Goal: Information Seeking & Learning: Learn about a topic

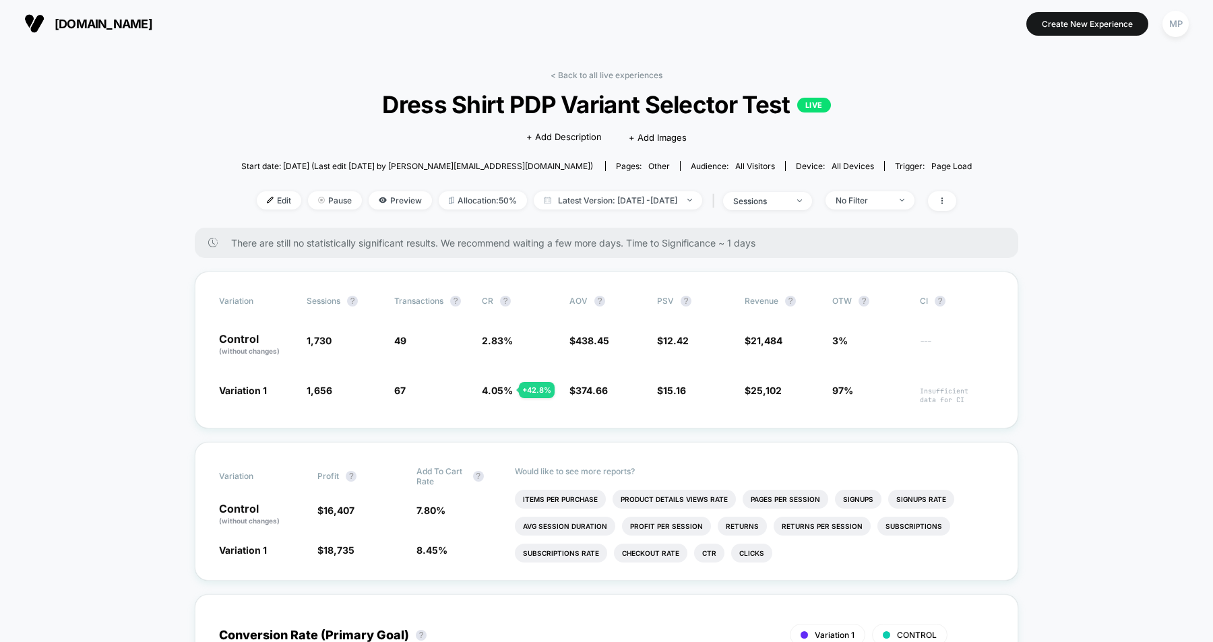
click at [135, 23] on span "[DOMAIN_NAME]" at bounding box center [104, 24] width 98 height 14
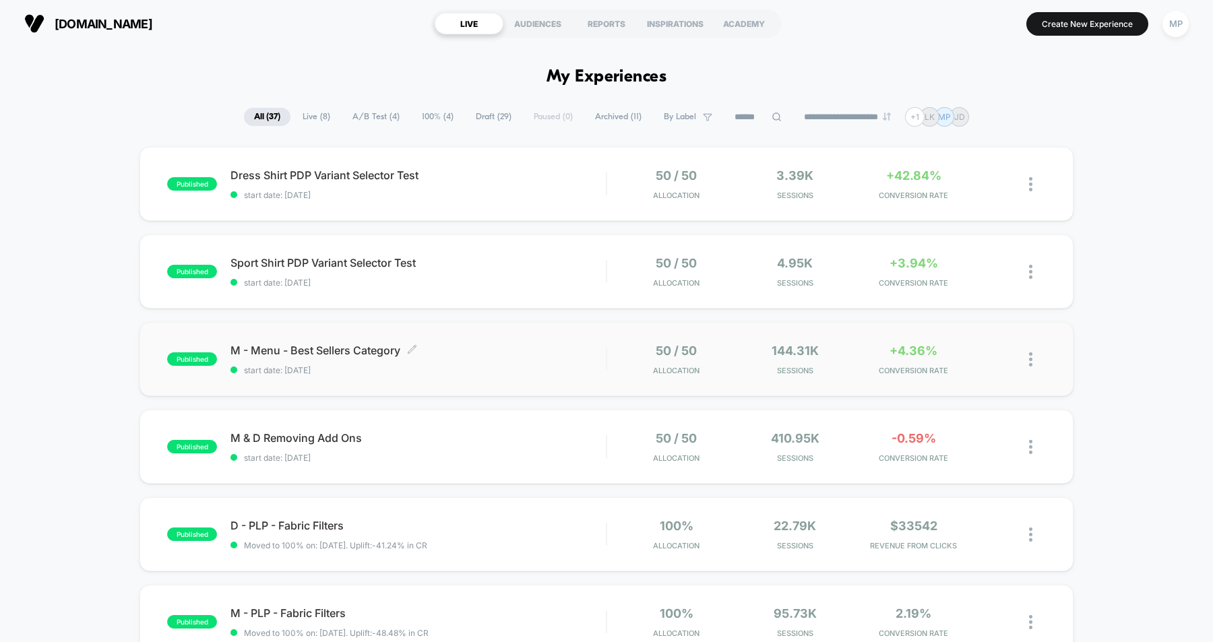
click at [453, 347] on span "M - Menu - Best Sellers Category Click to edit experience details" at bounding box center [417, 350] width 375 height 13
